Goal: Book appointment/travel/reservation

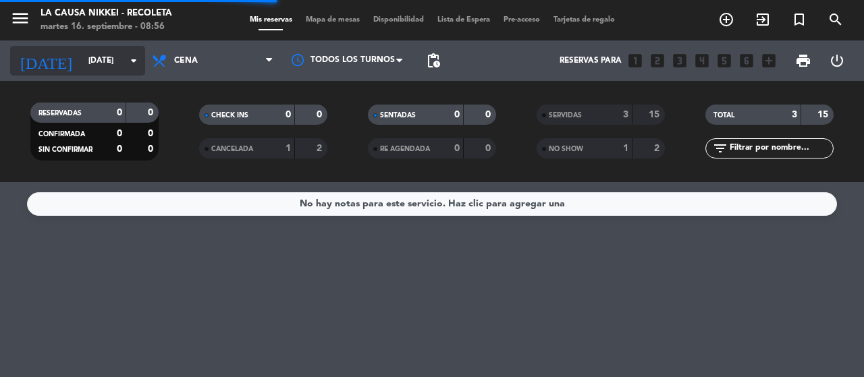
click at [99, 57] on input "[DATE]" at bounding box center [135, 60] width 107 height 23
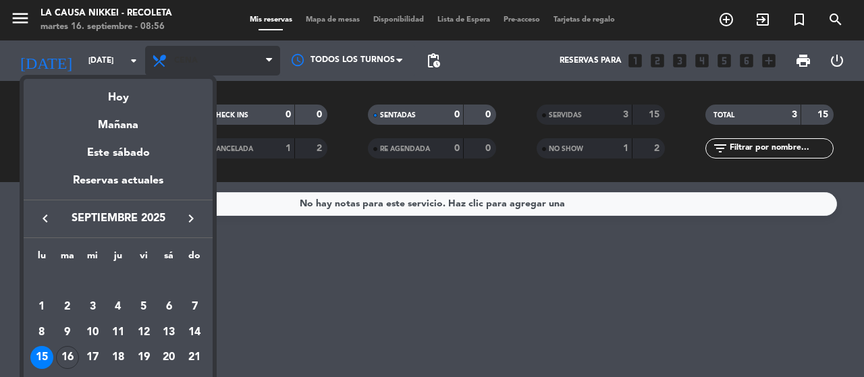
drag, startPoint x: 113, startPoint y: 93, endPoint x: 183, endPoint y: 74, distance: 72.2
click at [119, 92] on div "Hoy" at bounding box center [118, 93] width 189 height 28
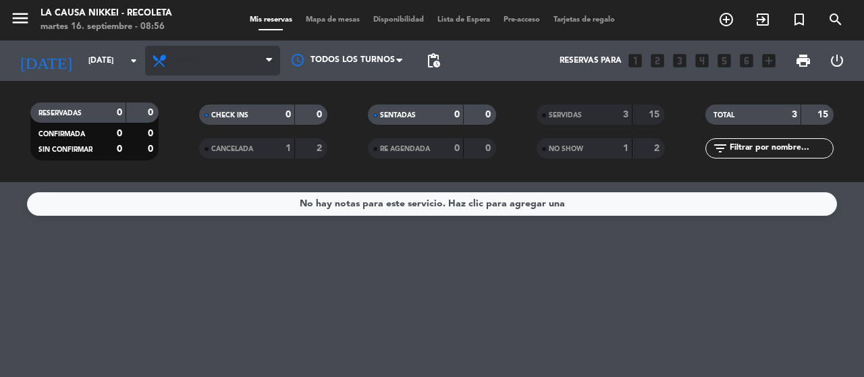
type input "[DATE]"
click at [200, 66] on span "Cena" at bounding box center [212, 61] width 135 height 30
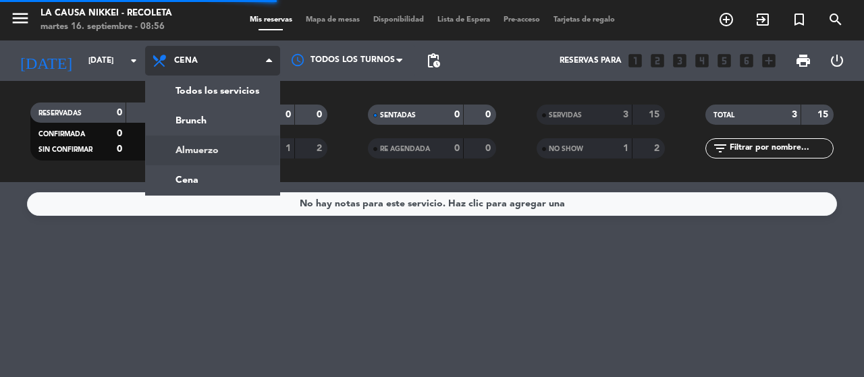
click at [208, 147] on div "menu La Causa Nikkei - Recoleta [DATE] 16. septiembre - 08:56 Mis reservas Mapa…" at bounding box center [432, 91] width 864 height 182
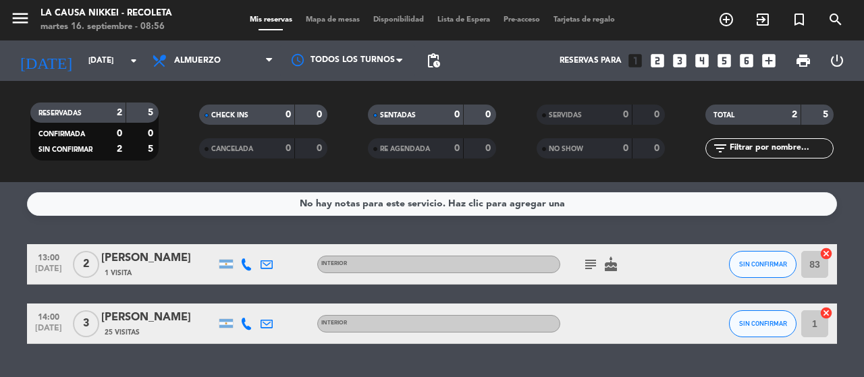
click at [589, 260] on icon "subject" at bounding box center [590, 264] width 16 height 16
click at [590, 260] on icon "subject" at bounding box center [590, 264] width 16 height 16
click at [592, 270] on icon "subject" at bounding box center [590, 264] width 16 height 16
click at [592, 269] on icon "subject" at bounding box center [590, 264] width 16 height 16
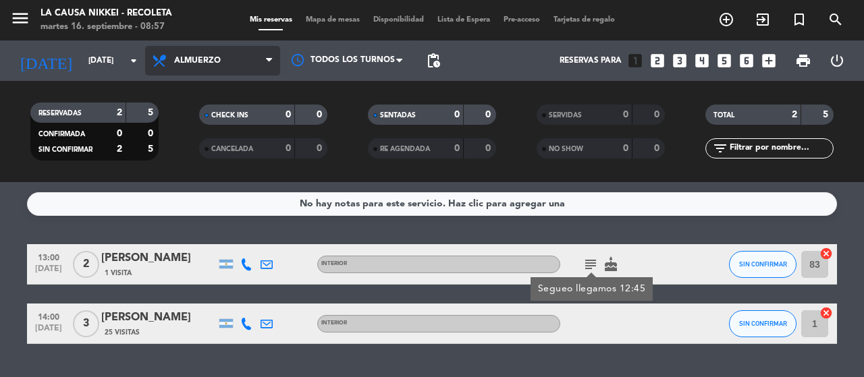
click at [190, 51] on span "Almuerzo" at bounding box center [212, 61] width 135 height 30
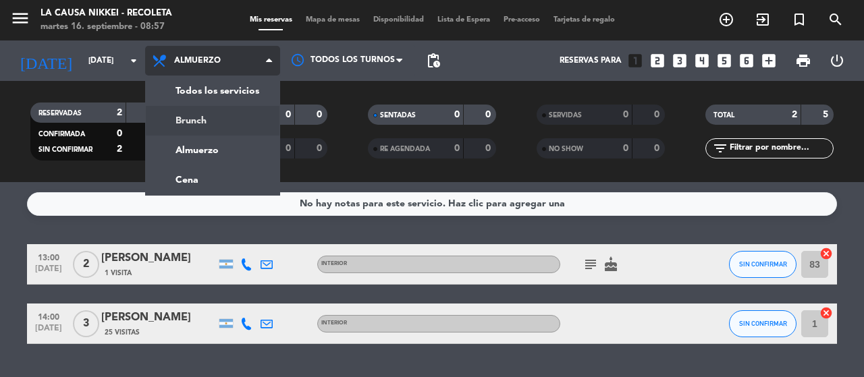
click at [206, 130] on div "menu La Causa Nikkei - Recoleta [DATE] 16. septiembre - 08:57 Mis reservas Mapa…" at bounding box center [432, 91] width 864 height 182
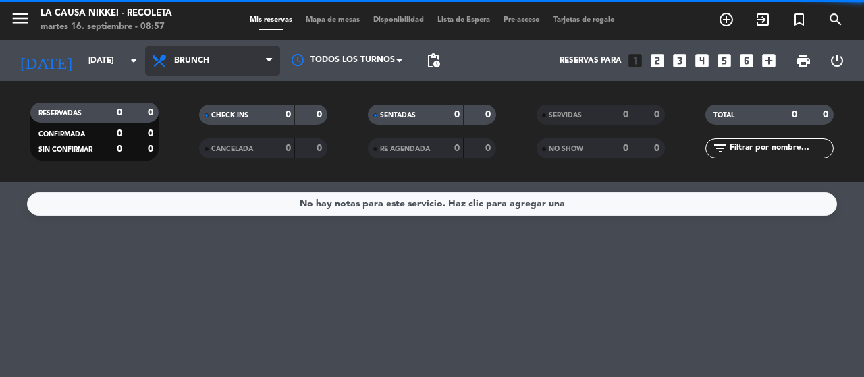
click at [184, 54] on span "Brunch" at bounding box center [212, 61] width 135 height 30
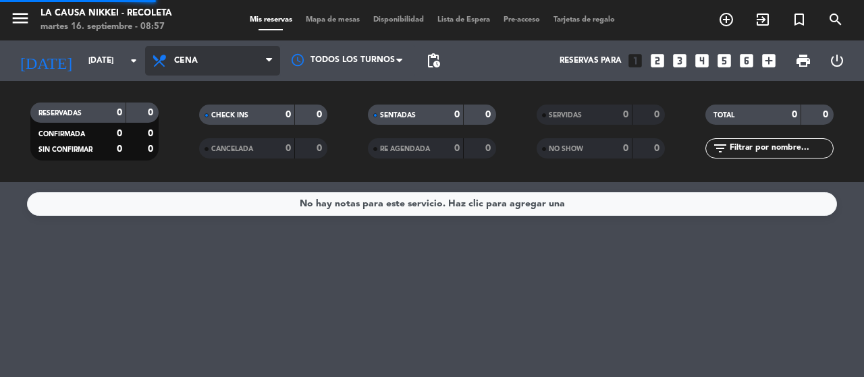
click at [183, 173] on div "menu La Causa Nikkei - Recoleta [DATE] 16. septiembre - 08:57 Mis reservas Mapa…" at bounding box center [432, 91] width 864 height 182
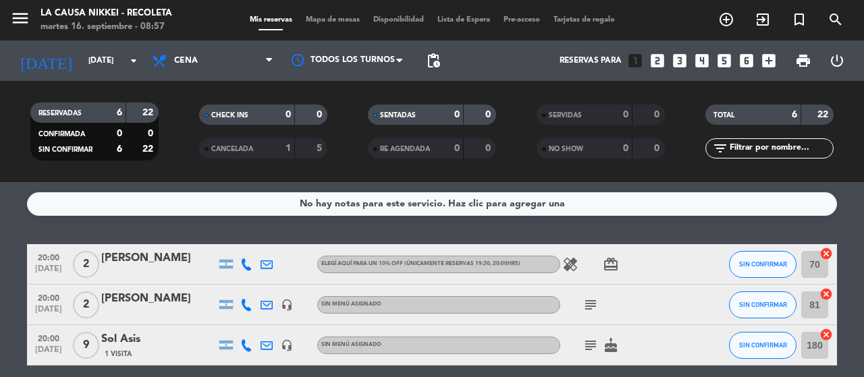
click at [590, 304] on icon "subject" at bounding box center [590, 305] width 16 height 16
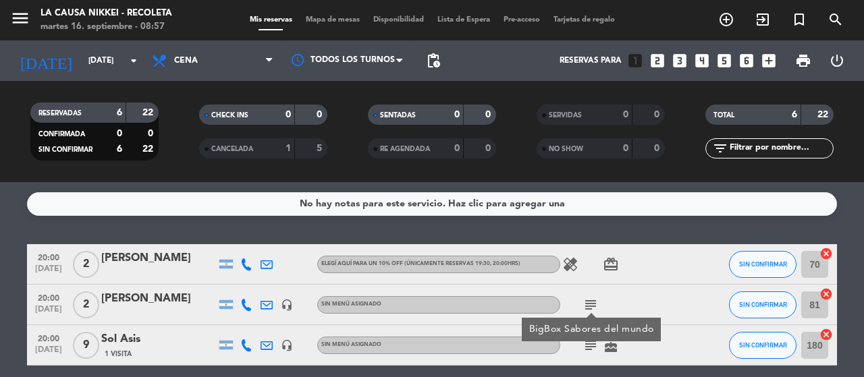
click at [595, 346] on icon "subject" at bounding box center [590, 345] width 16 height 16
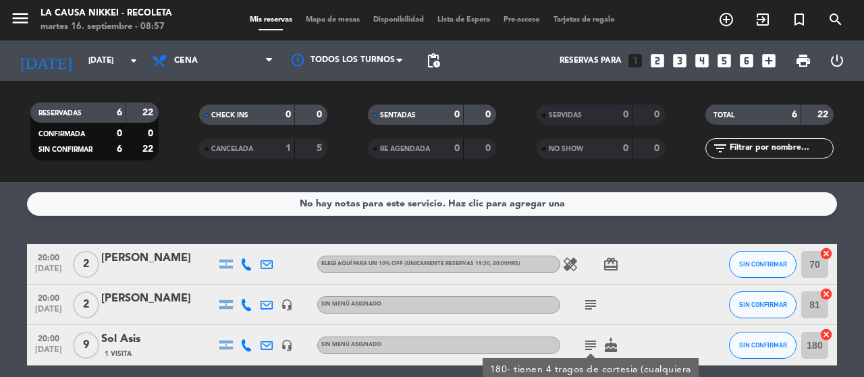
scroll to position [67, 0]
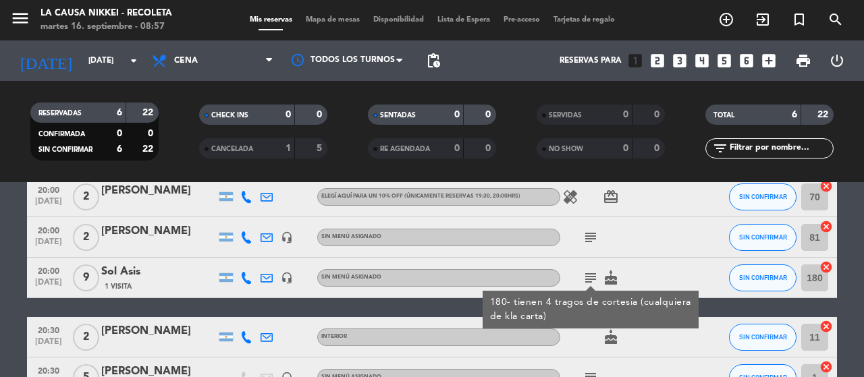
click at [426, 317] on div "20:30 [DATE] 2 [PERSON_NAME] INTERIOR cake SIN CONFIRMAR 11 cancel" at bounding box center [432, 337] width 810 height 40
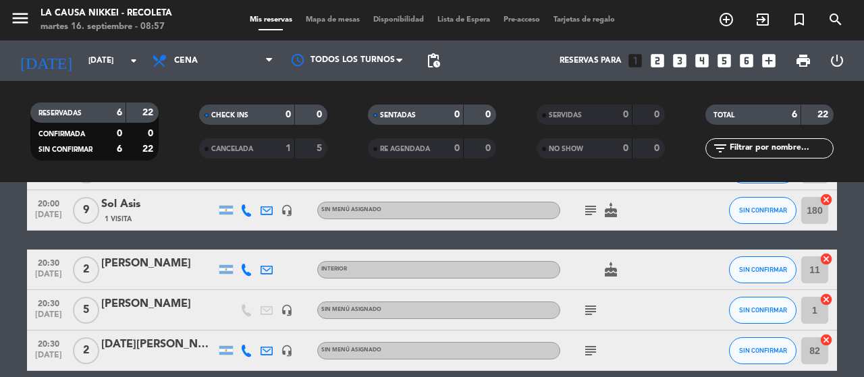
scroll to position [196, 0]
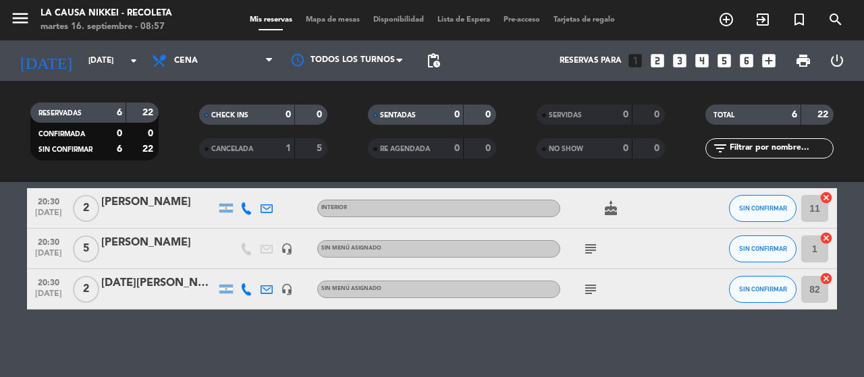
click at [593, 250] on icon "subject" at bounding box center [590, 249] width 16 height 16
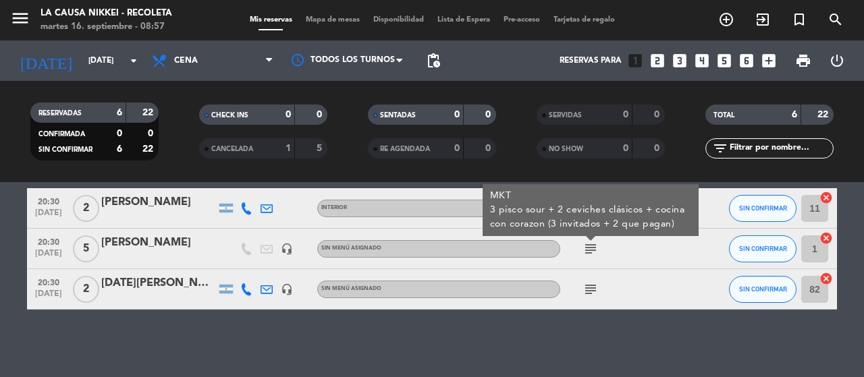
click at [593, 290] on icon "subject" at bounding box center [590, 289] width 16 height 16
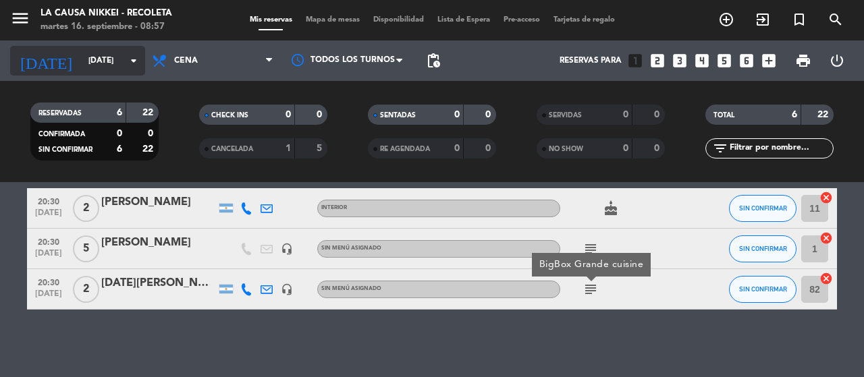
click at [144, 70] on input "[DATE]" at bounding box center [135, 60] width 107 height 23
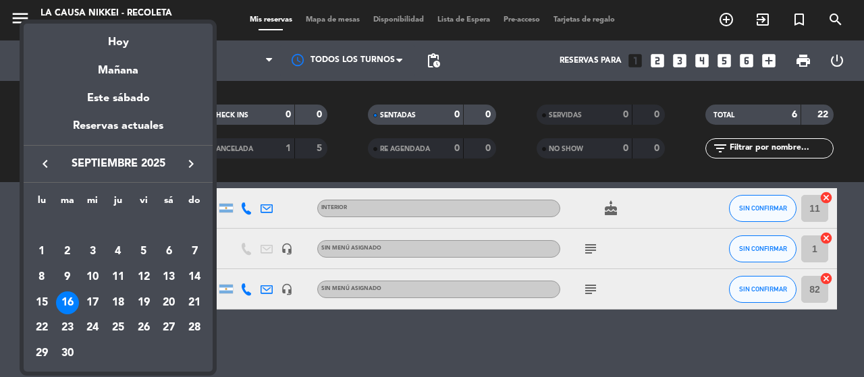
click at [222, 63] on div at bounding box center [432, 188] width 864 height 377
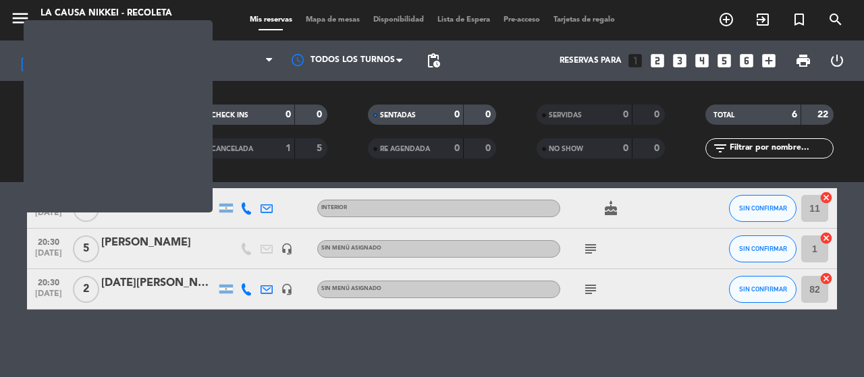
click at [222, 63] on span "Cena" at bounding box center [212, 61] width 135 height 30
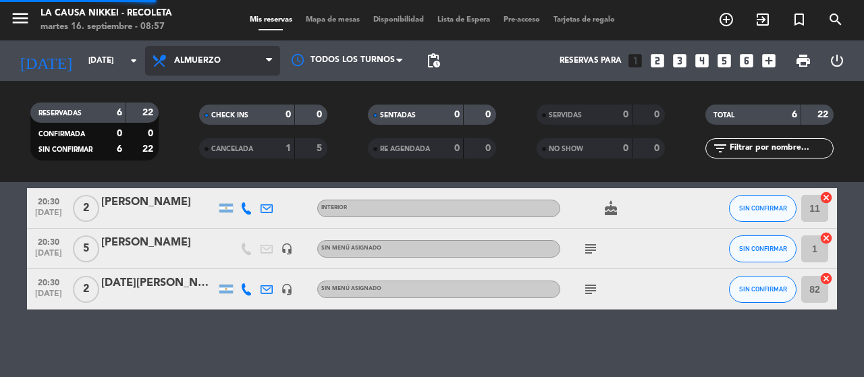
click at [186, 136] on div "menu La Causa Nikkei - Recoleta [DATE] 16. septiembre - 08:57 Mis reservas Mapa…" at bounding box center [432, 91] width 864 height 182
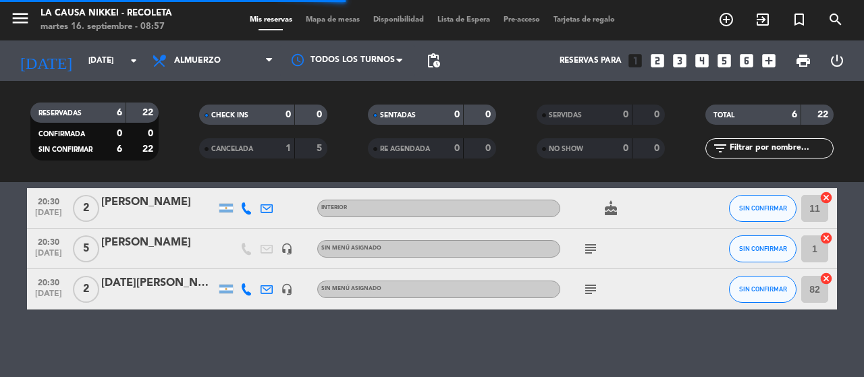
scroll to position [34, 0]
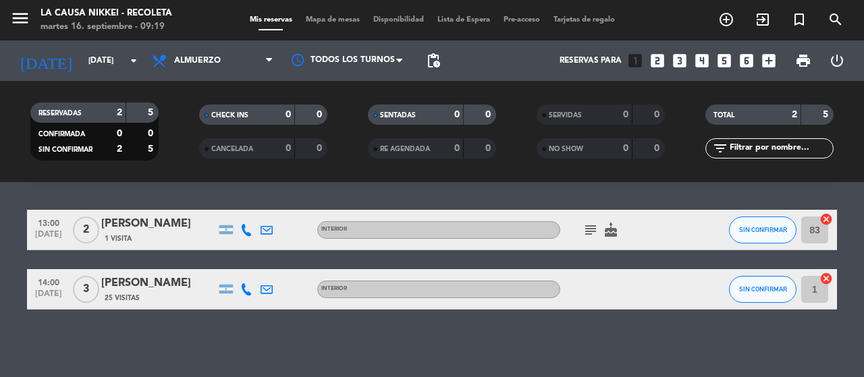
click at [58, 343] on div "No hay notas para este servicio. Haz clic para agregar una 13:00 [DATE] 2 [PERS…" at bounding box center [432, 279] width 864 height 195
